Goal: Information Seeking & Learning: Learn about a topic

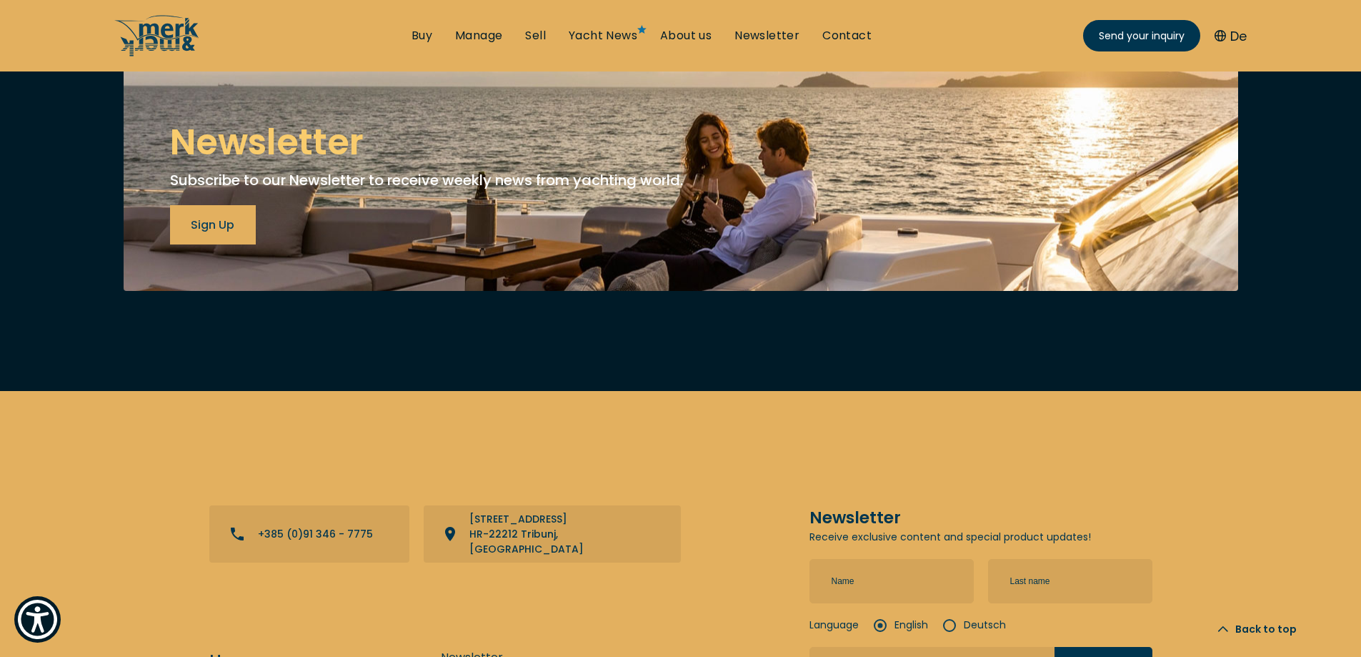
scroll to position [5445, 0]
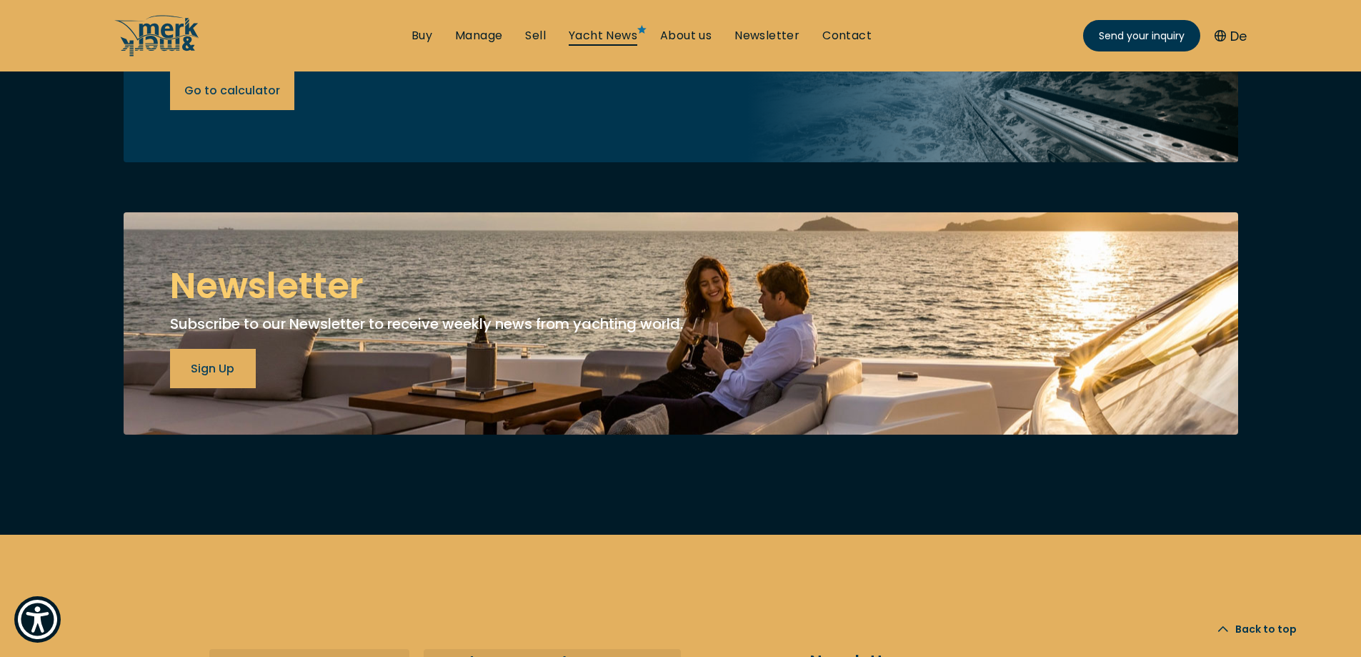
click at [602, 29] on link "Yacht News" at bounding box center [603, 36] width 69 height 16
click at [753, 33] on link "Newsletter" at bounding box center [767, 36] width 65 height 16
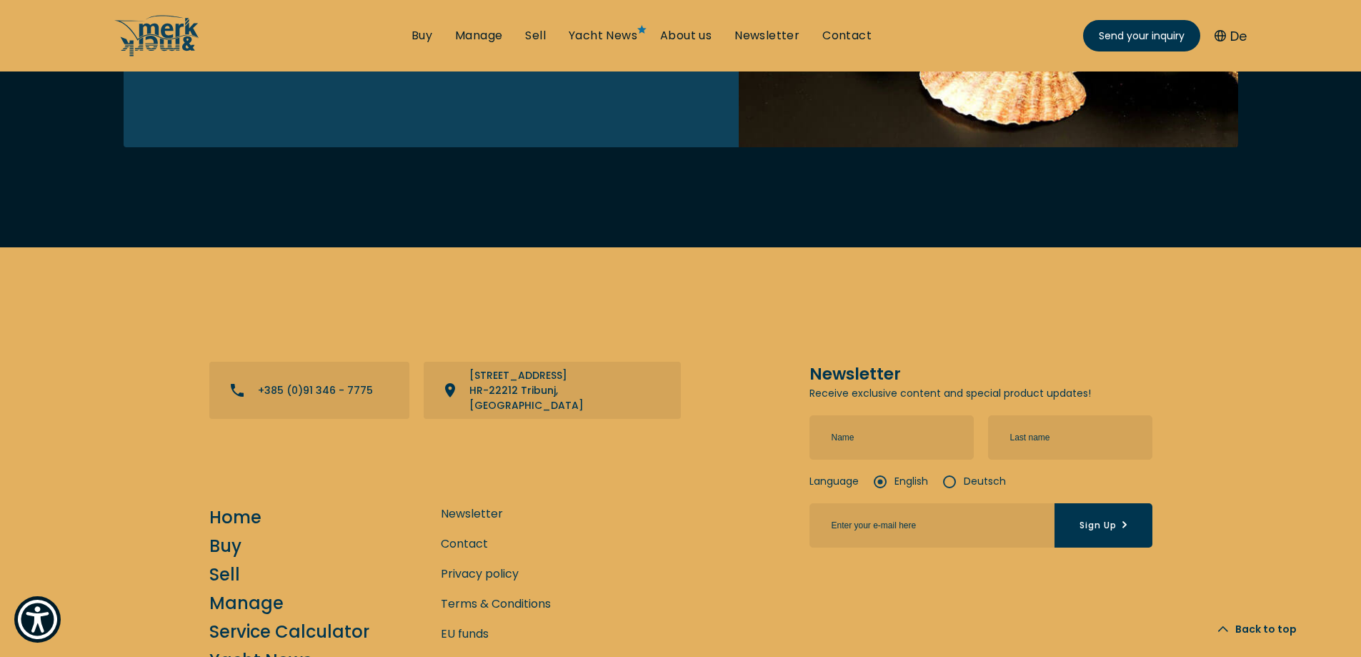
scroll to position [410, 0]
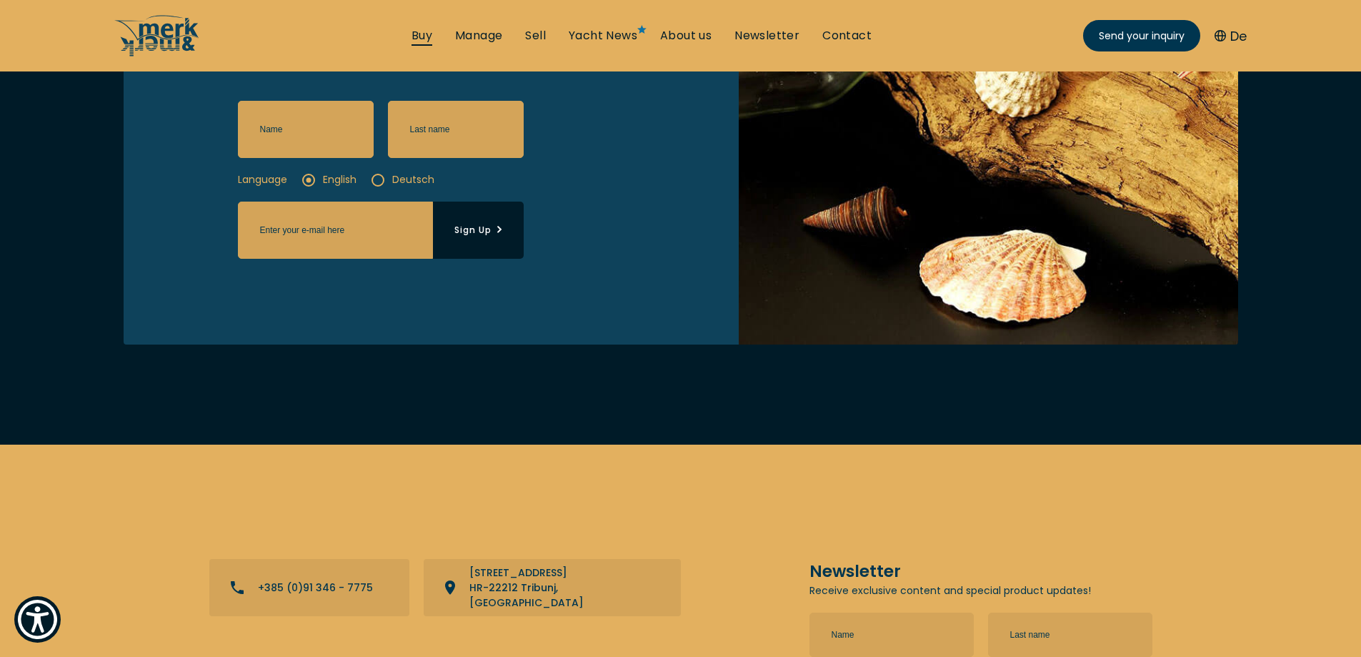
click at [425, 38] on link "Buy" at bounding box center [422, 36] width 21 height 16
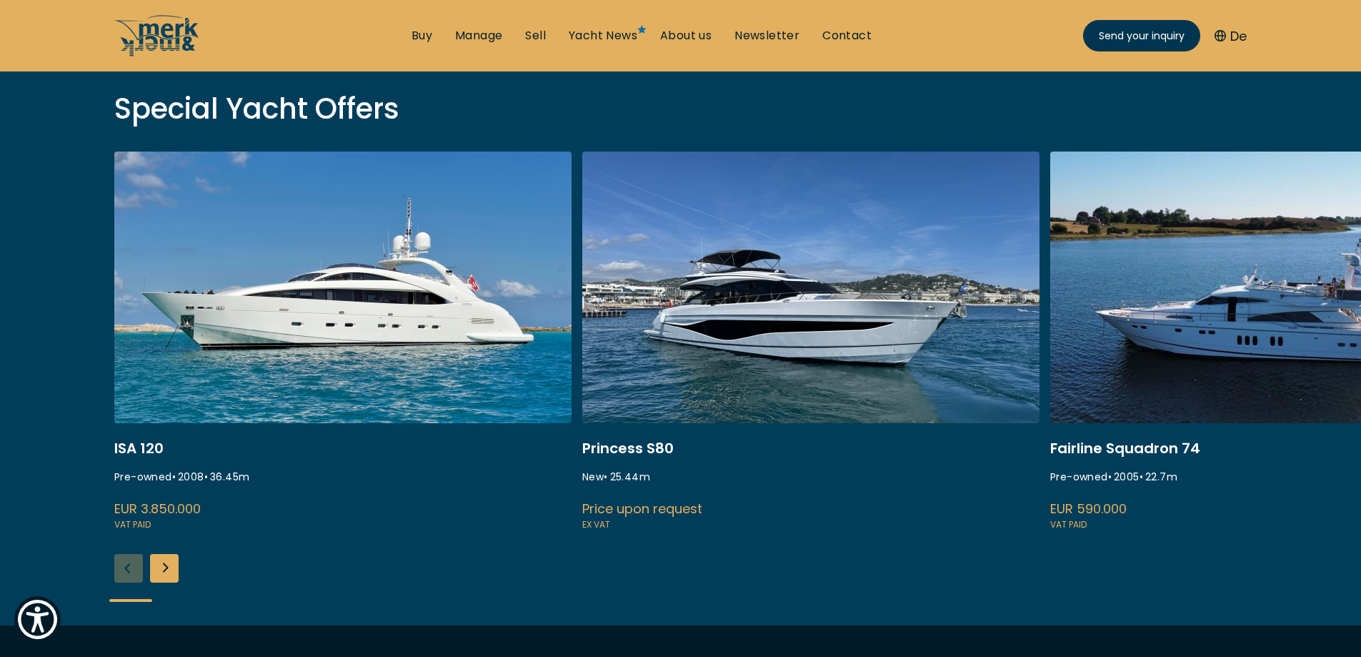
scroll to position [500, 0]
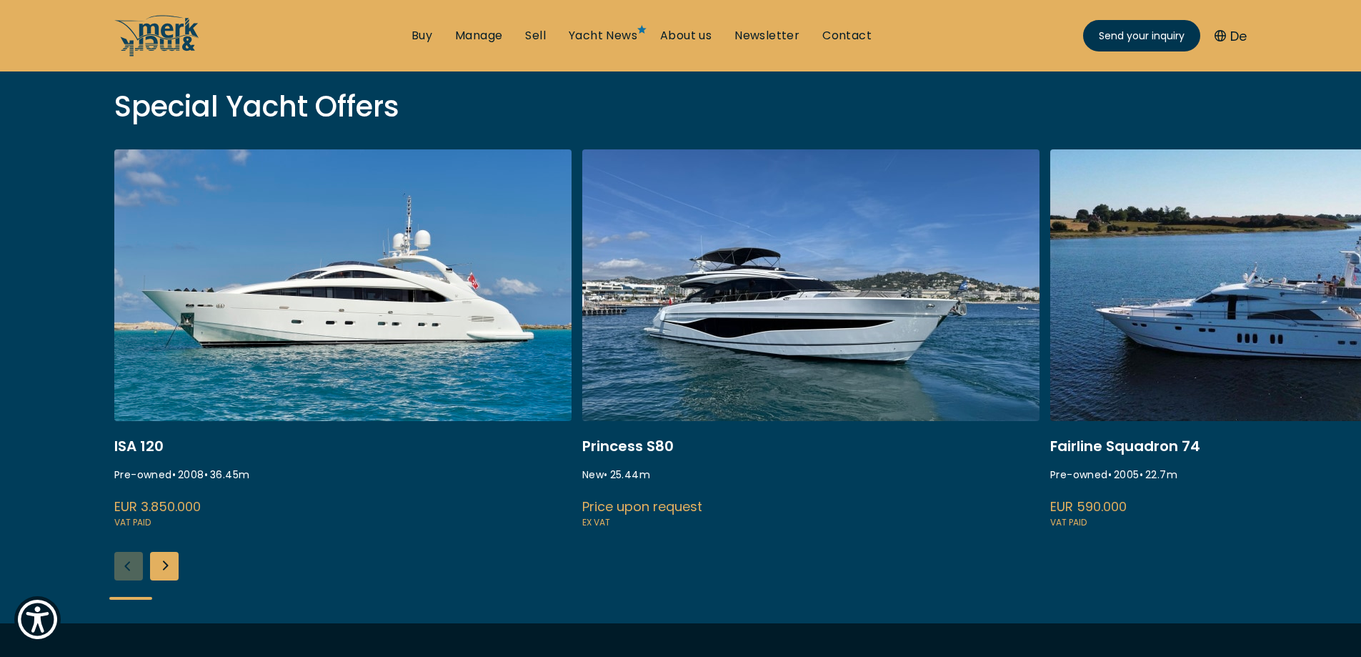
click at [169, 568] on div "Next slide" at bounding box center [164, 566] width 29 height 29
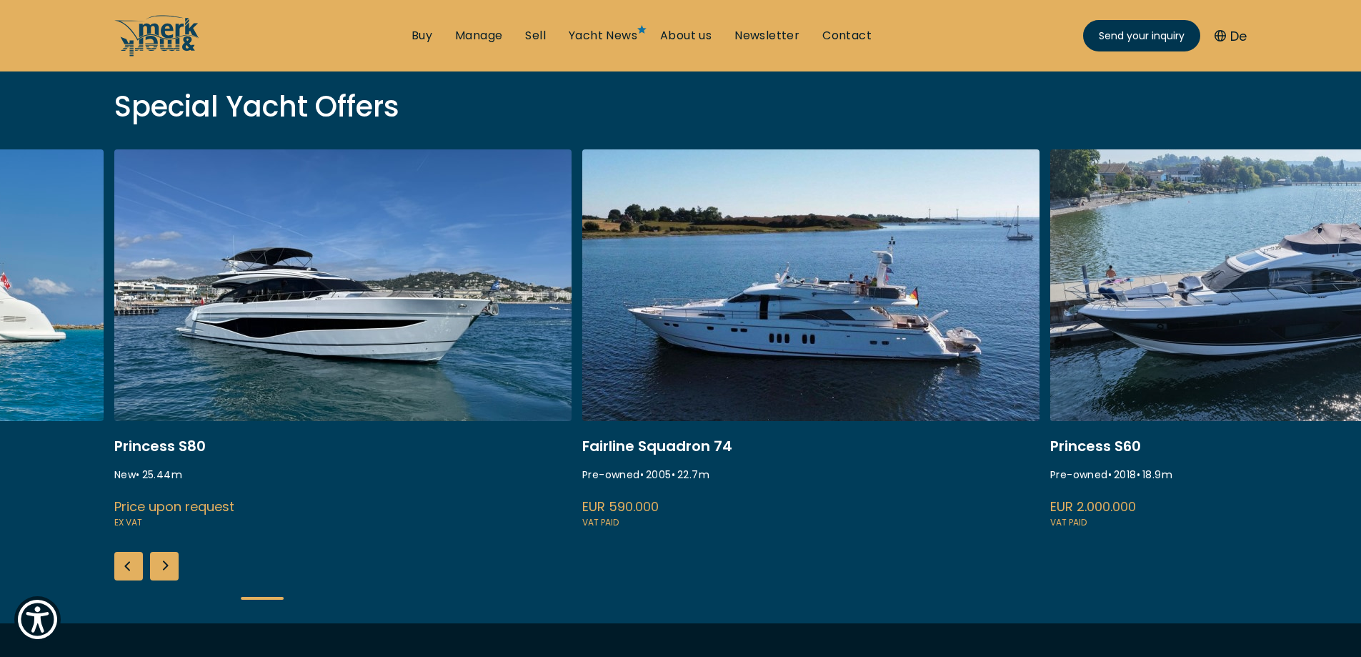
click at [169, 568] on div "Next slide" at bounding box center [164, 566] width 29 height 29
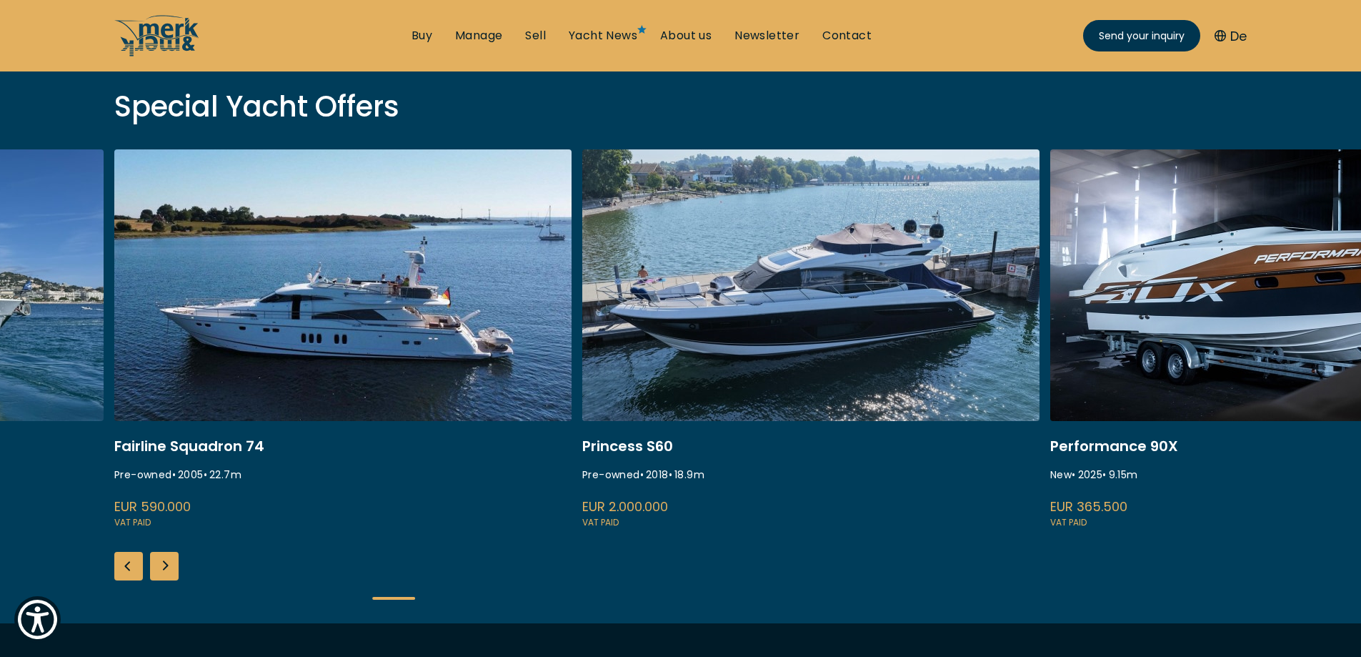
click at [169, 568] on div "Next slide" at bounding box center [164, 566] width 29 height 29
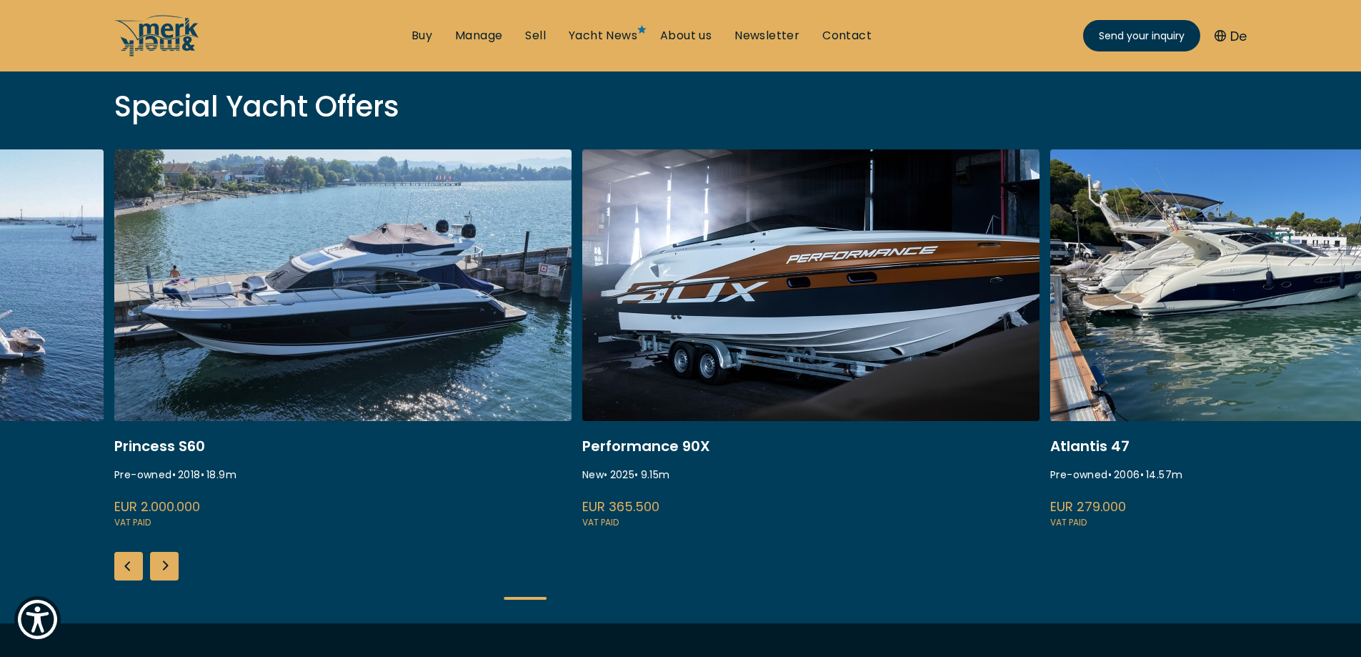
click at [169, 568] on div "Next slide" at bounding box center [164, 566] width 29 height 29
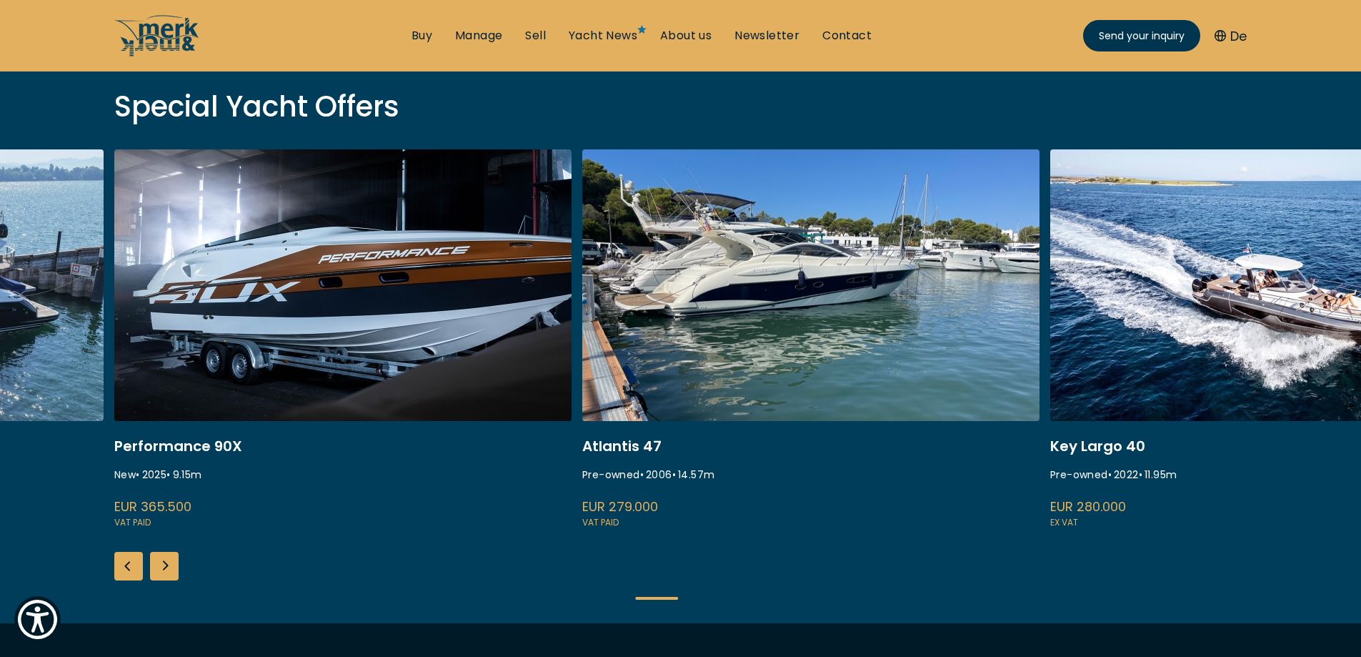
click at [169, 568] on div "Next slide" at bounding box center [164, 566] width 29 height 29
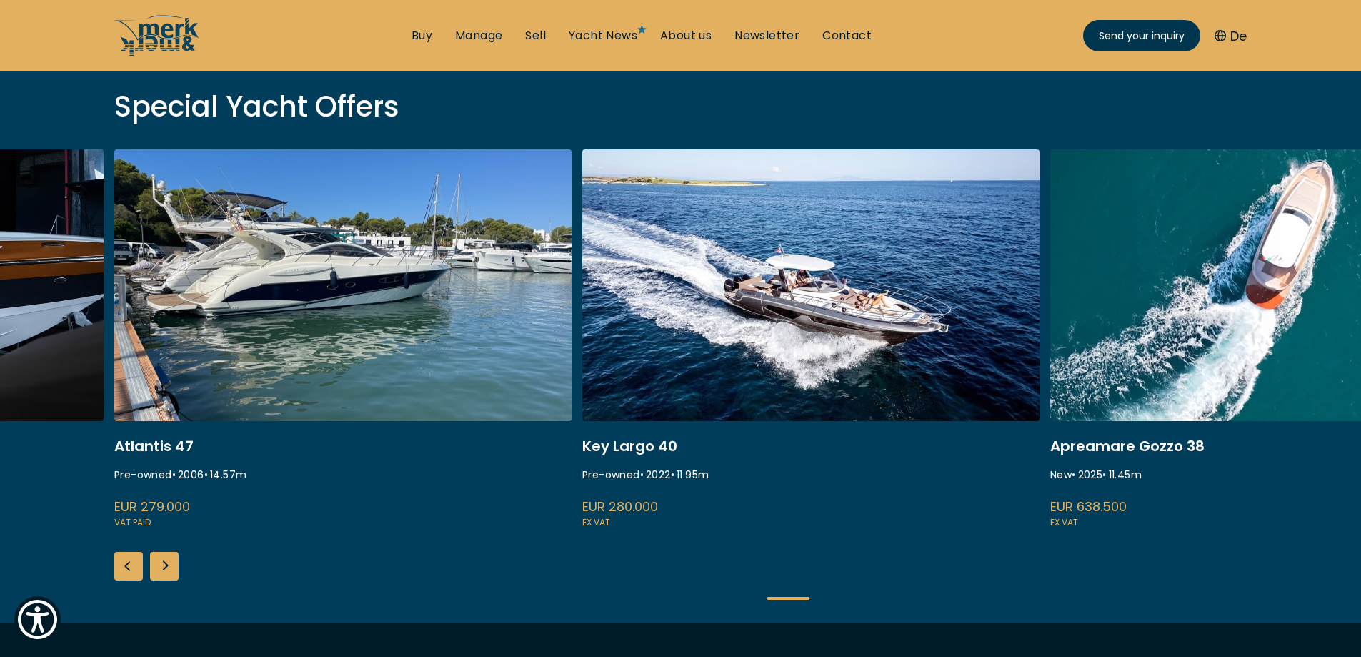
click at [169, 568] on div "Next slide" at bounding box center [164, 566] width 29 height 29
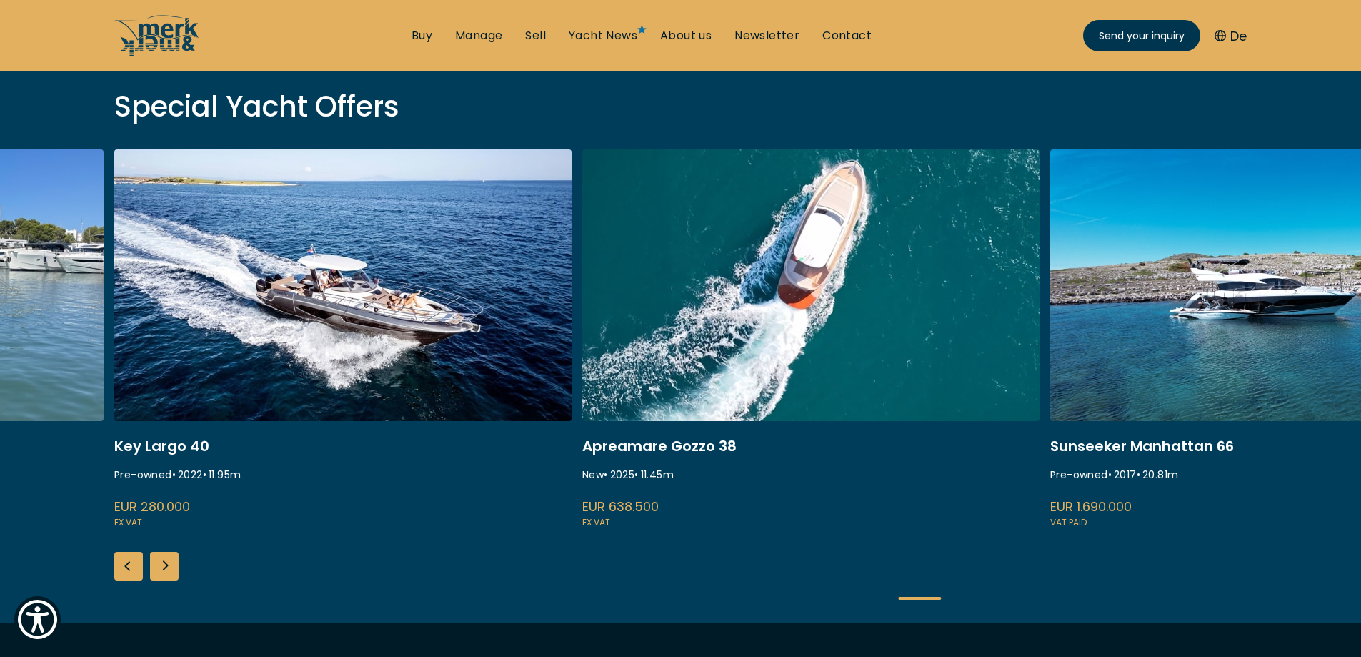
click at [169, 568] on div "Next slide" at bounding box center [164, 566] width 29 height 29
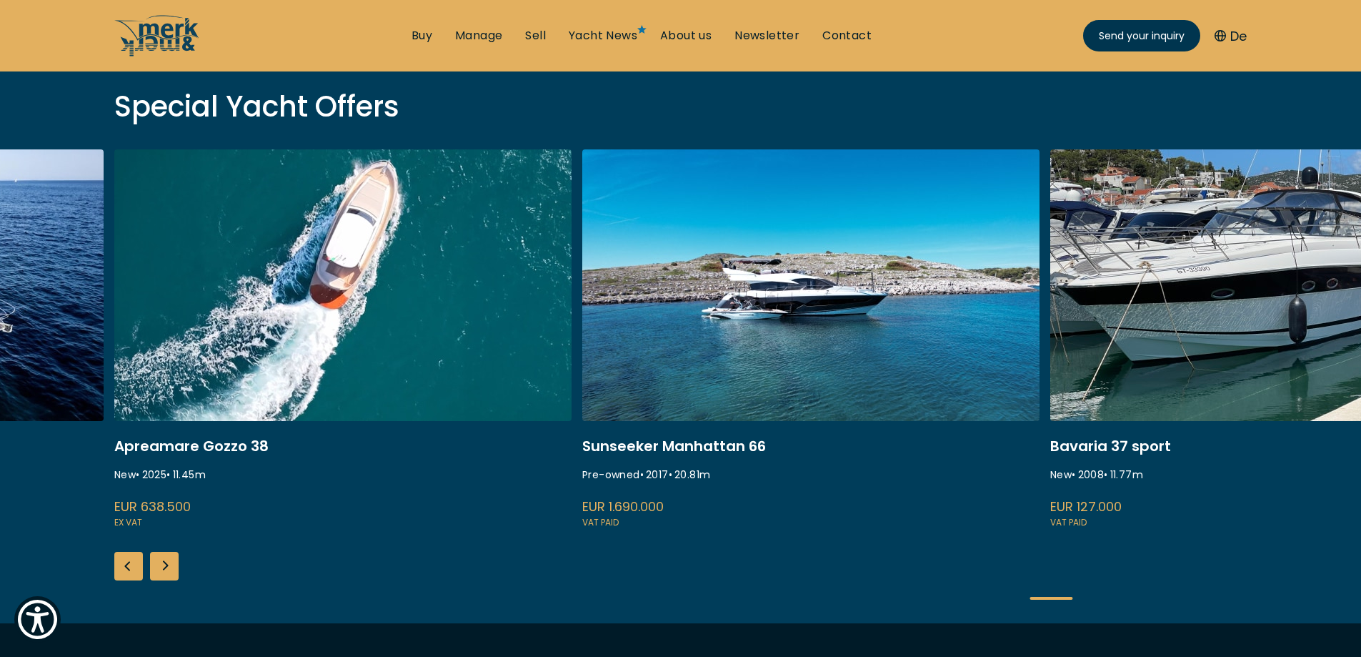
click at [169, 568] on div "Next slide" at bounding box center [164, 566] width 29 height 29
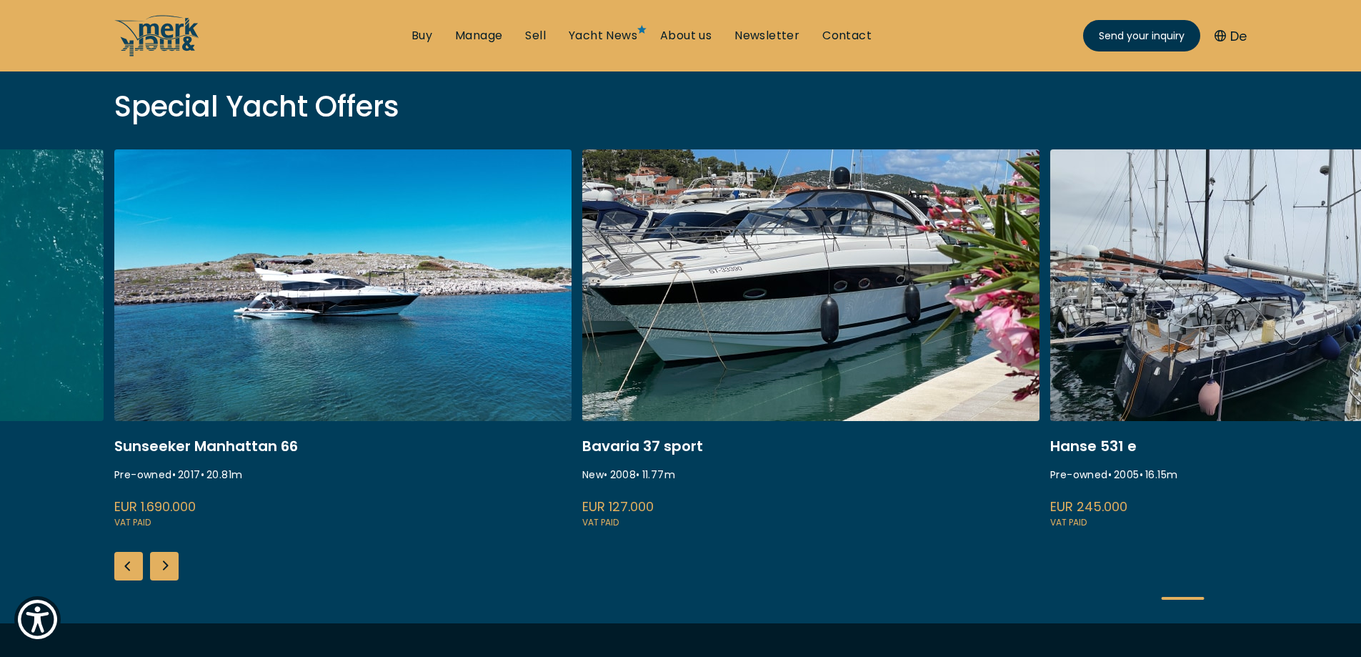
click at [169, 568] on div "Next slide" at bounding box center [164, 566] width 29 height 29
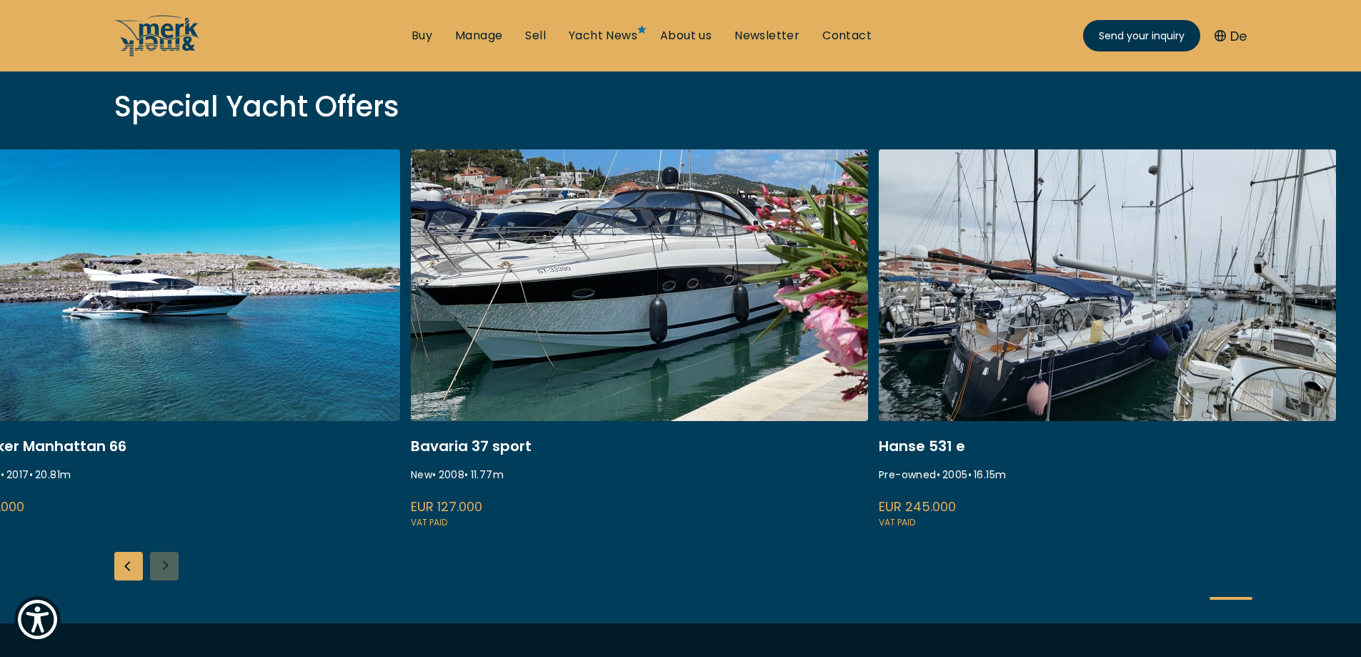
click at [169, 568] on div "ISA 120 Pre-owned • 2008 • 36.45 m EUR 3.850.000 VAT paid Princess S80 New • 25…" at bounding box center [680, 386] width 1361 height 474
click at [625, 36] on link "Yacht News" at bounding box center [603, 36] width 69 height 16
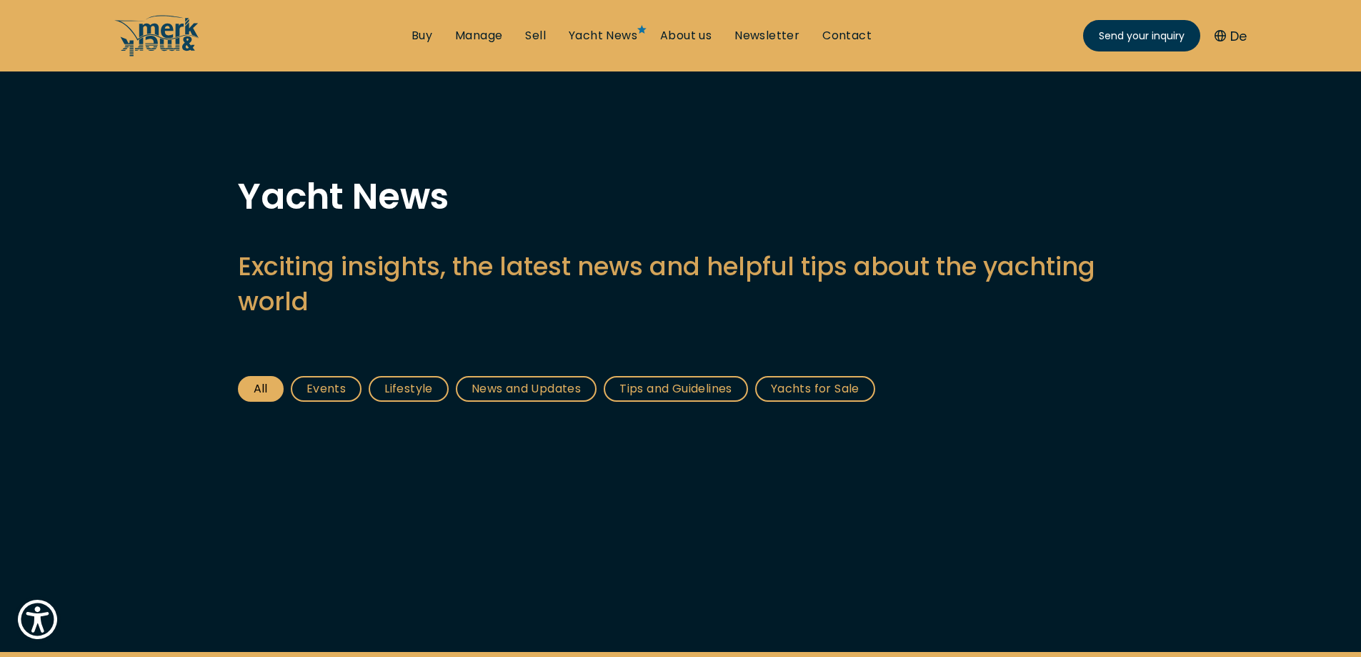
click at [346, 390] on link "Events" at bounding box center [326, 389] width 71 height 26
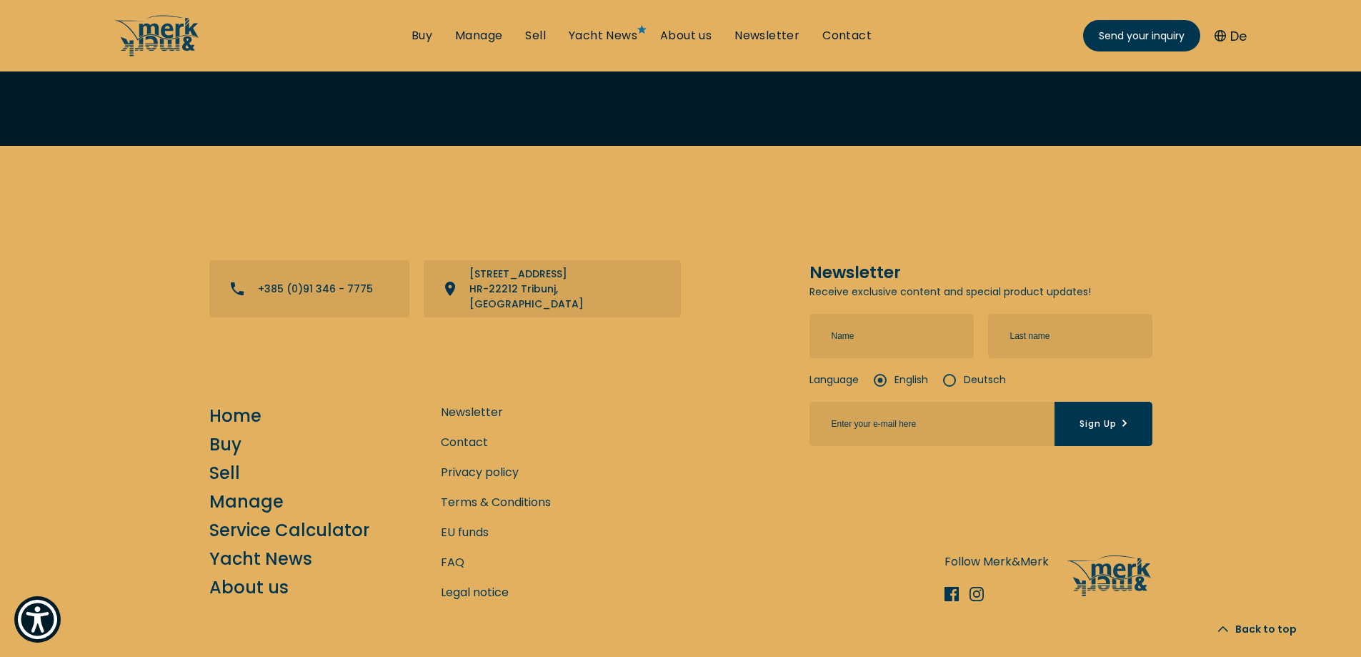
scroll to position [2054, 0]
